Goal: Transaction & Acquisition: Purchase product/service

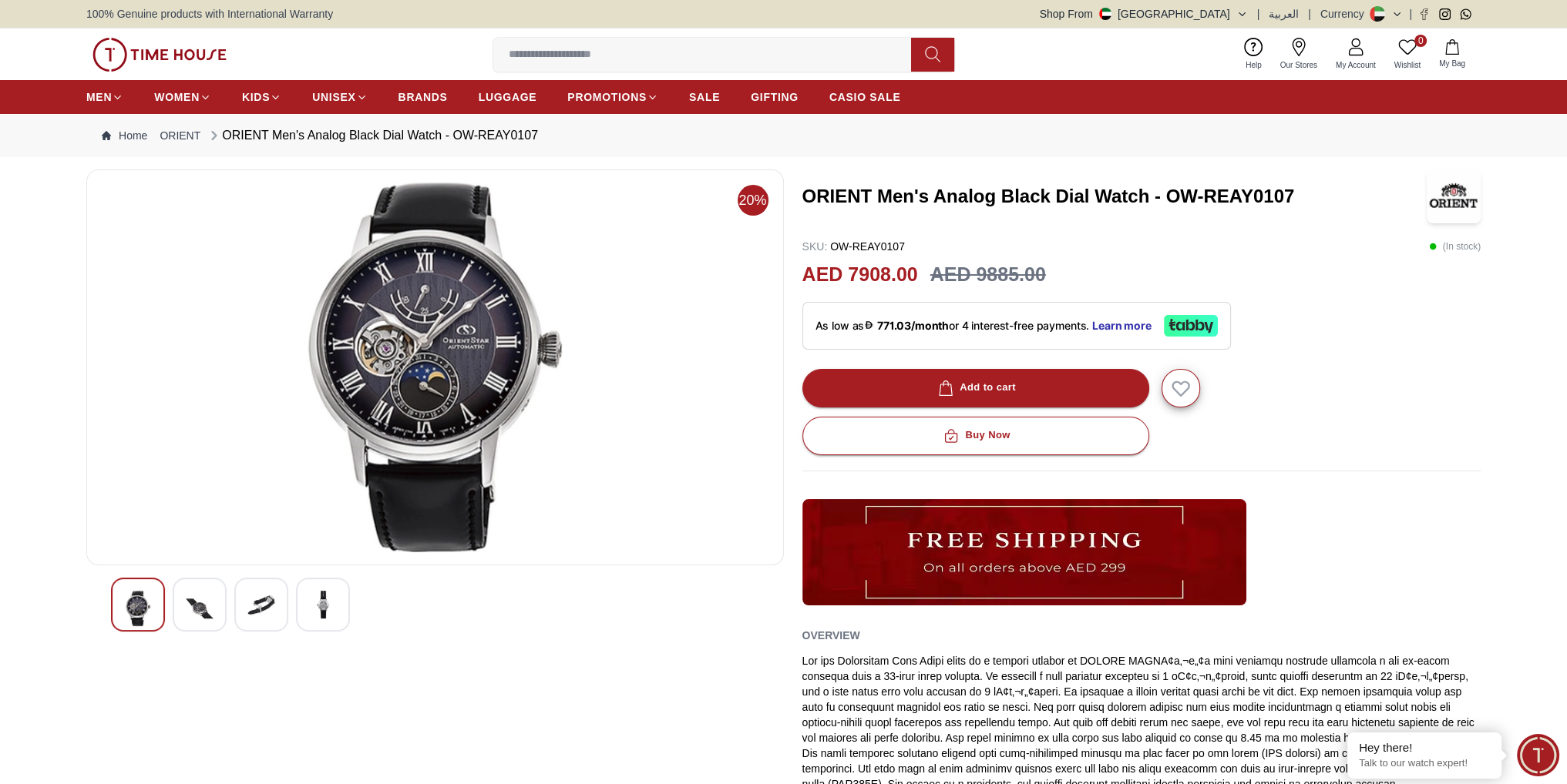
click at [210, 601] on img at bounding box center [200, 608] width 28 height 36
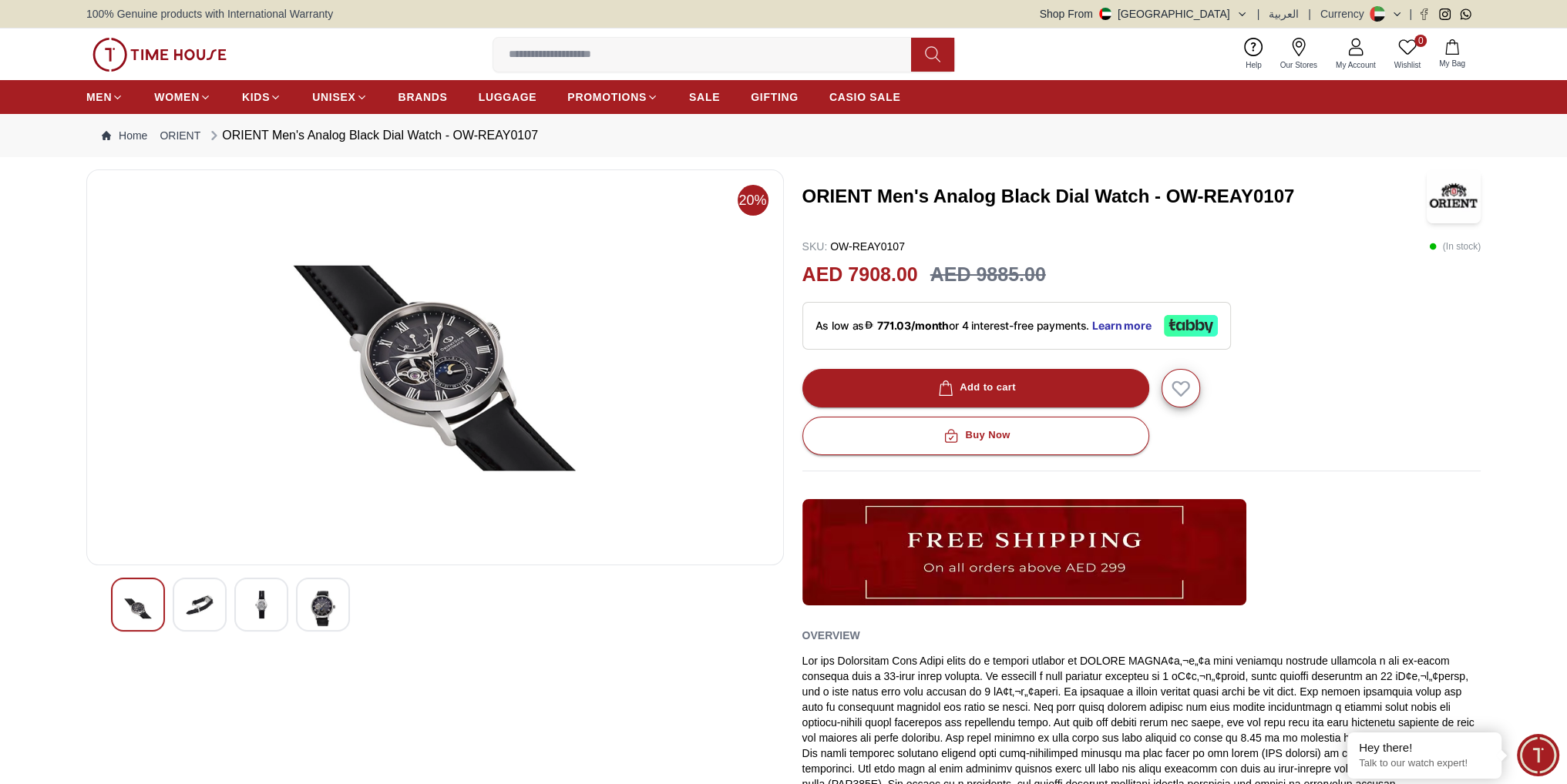
click at [264, 607] on img at bounding box center [261, 605] width 28 height 28
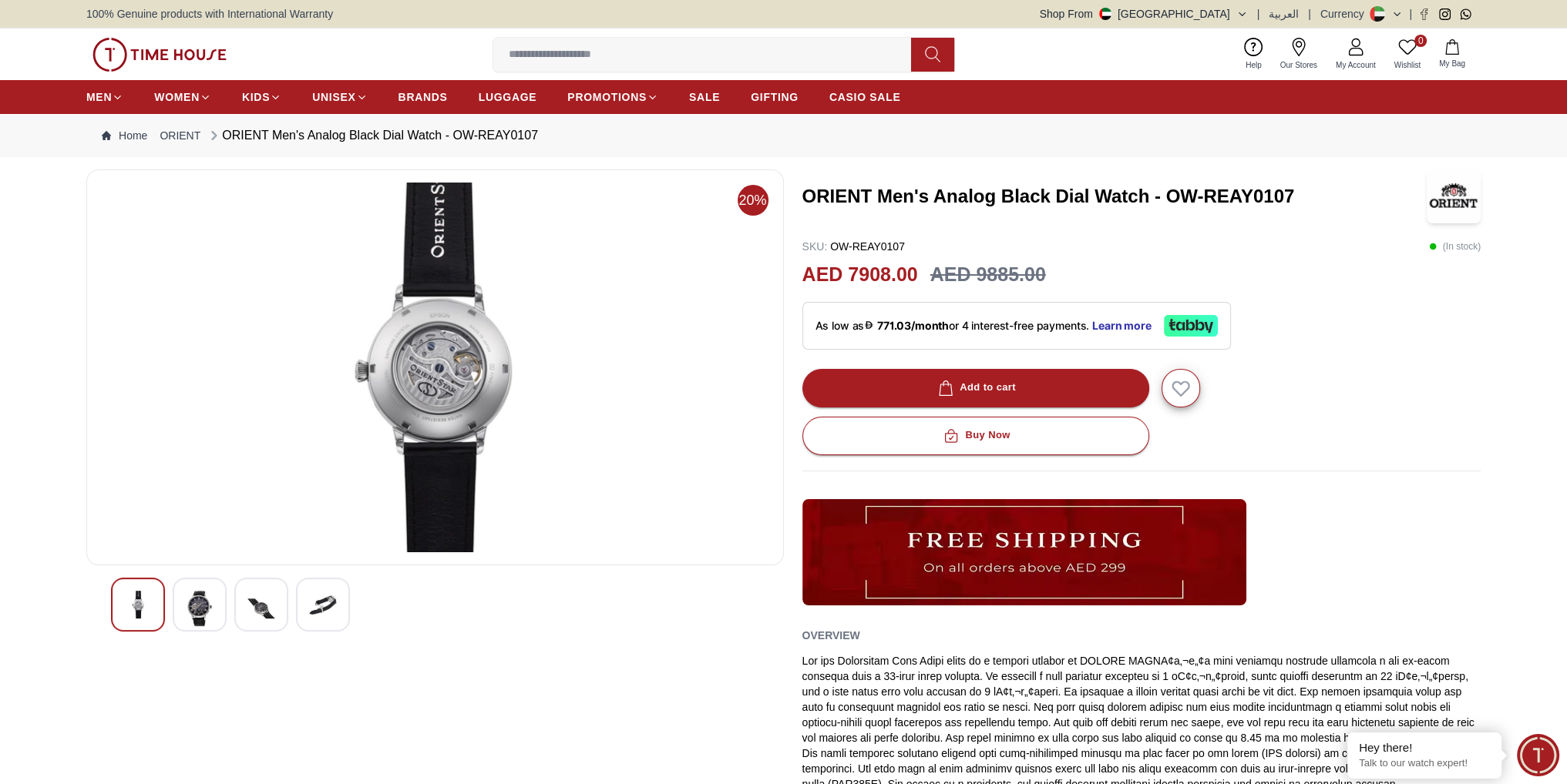
click at [313, 612] on img at bounding box center [323, 605] width 28 height 28
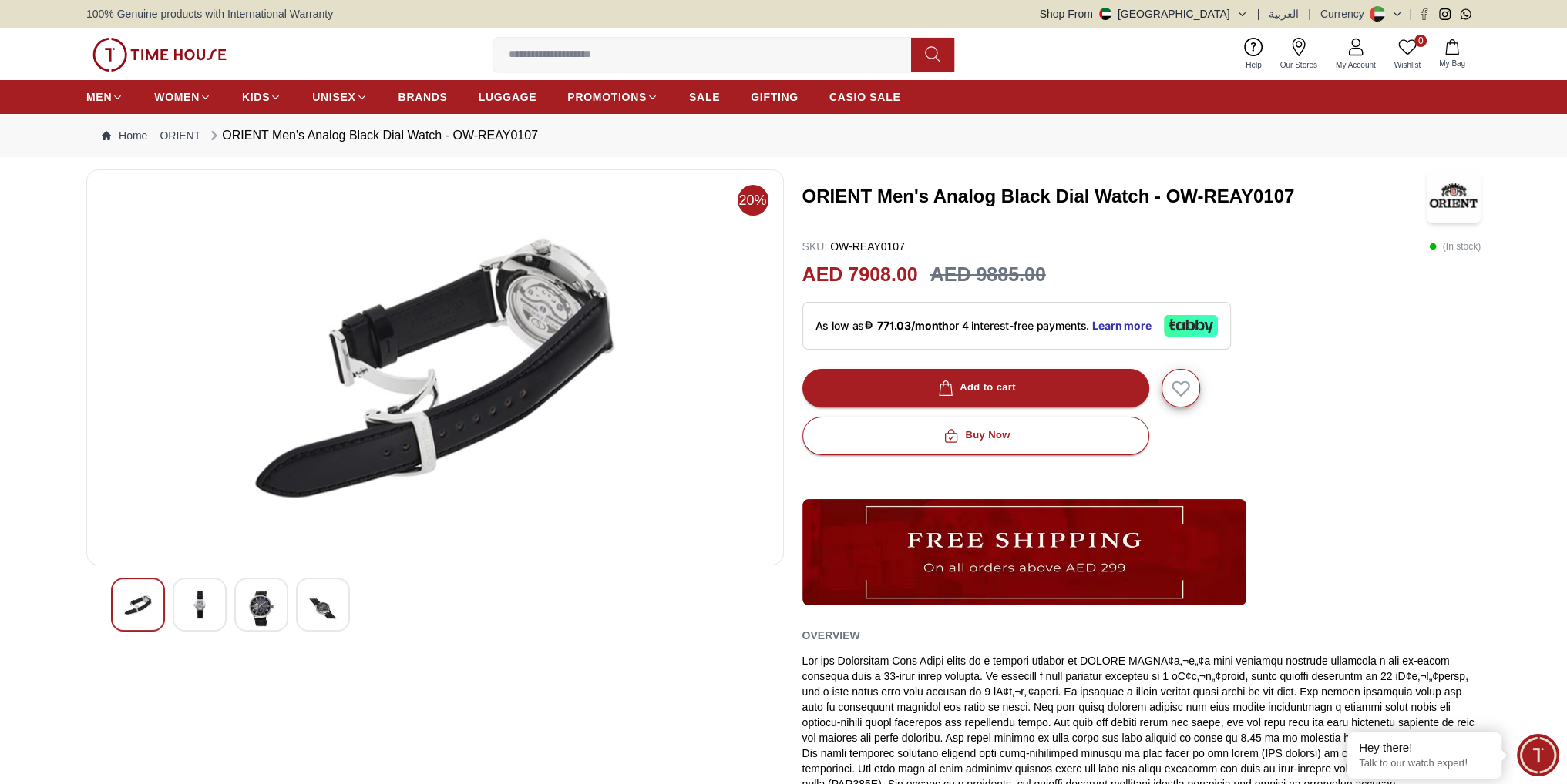
click at [238, 611] on div at bounding box center [261, 605] width 54 height 54
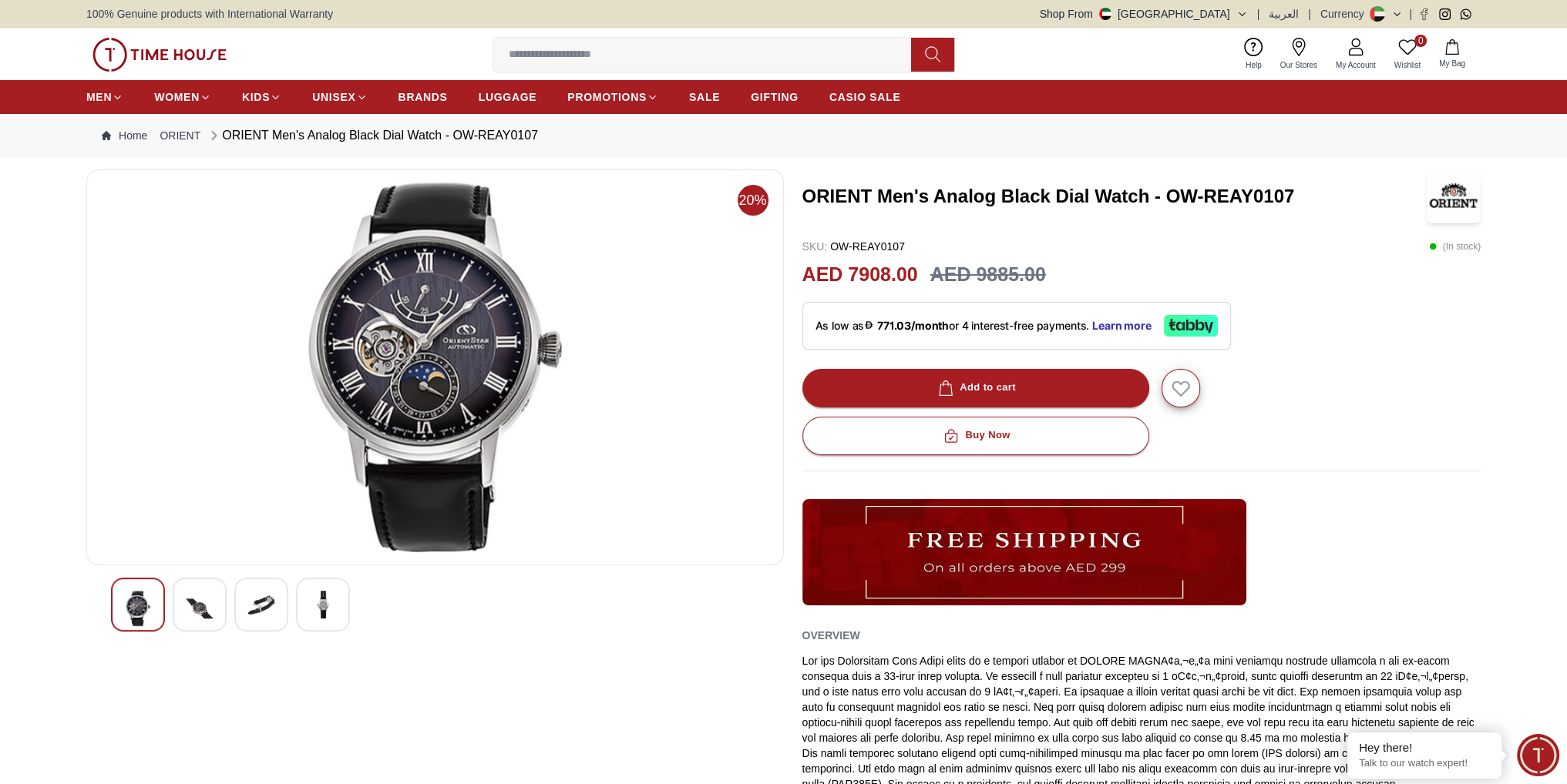
click at [371, 393] on img at bounding box center [435, 367] width 671 height 370
click at [187, 604] on img at bounding box center [200, 608] width 28 height 36
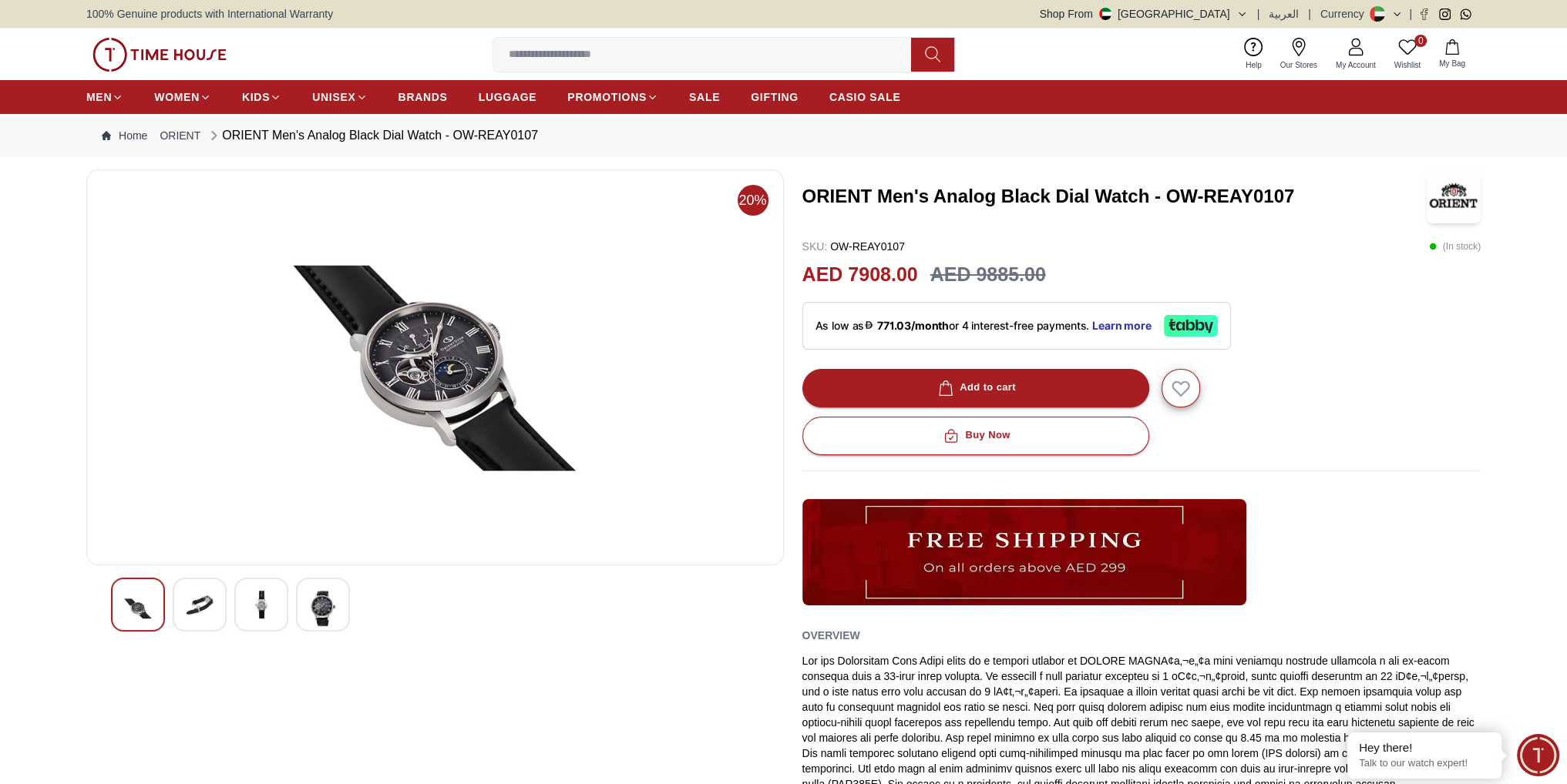
click at [472, 340] on img at bounding box center [435, 367] width 671 height 370
drag, startPoint x: 800, startPoint y: 200, endPoint x: 1299, endPoint y: 180, distance: 499.4
click at [1299, 180] on div "20% ORIENT Men's Analog Black Dial Watch - OW-REAY0107 SKU : OW-REAY0107 ( In s…" at bounding box center [784, 542] width 1394 height 746
copy h3 "ORIENT Men's Analog Black Dial Watch - OW-REAY0107"
